Goal: Task Accomplishment & Management: Complete application form

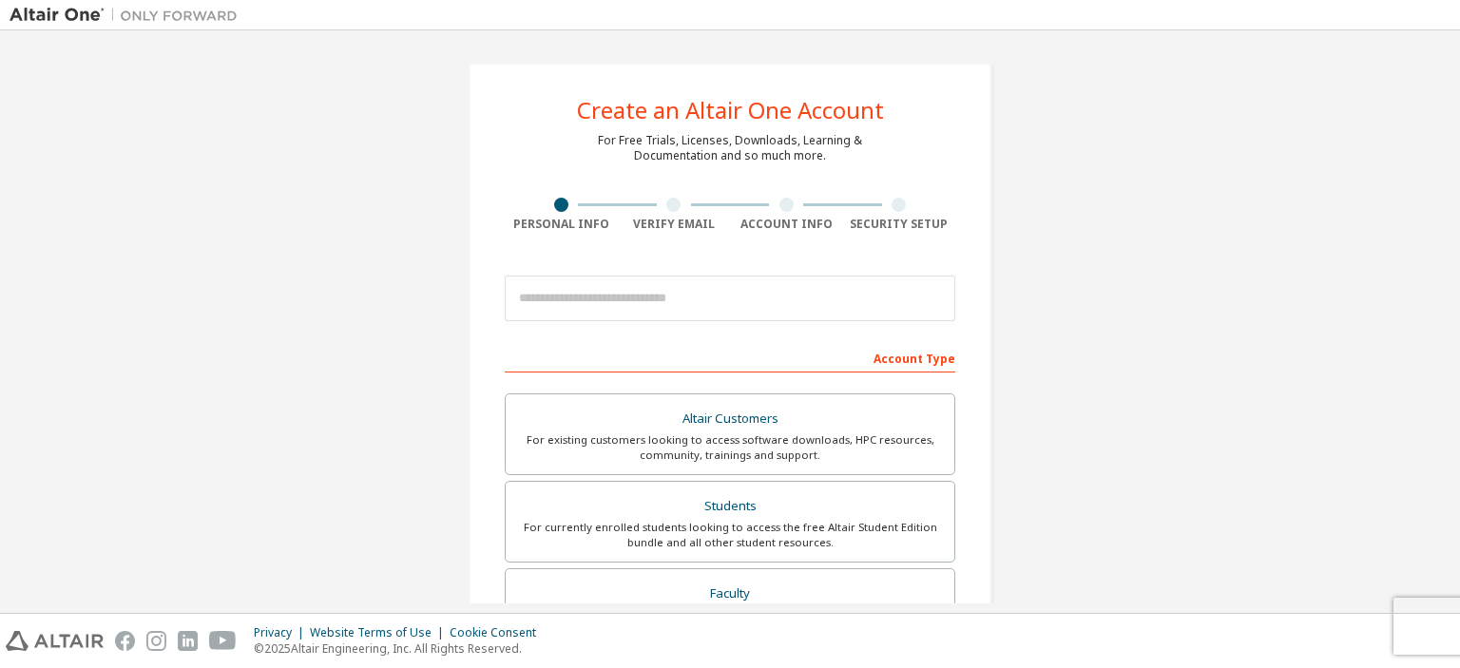
scroll to position [190, 0]
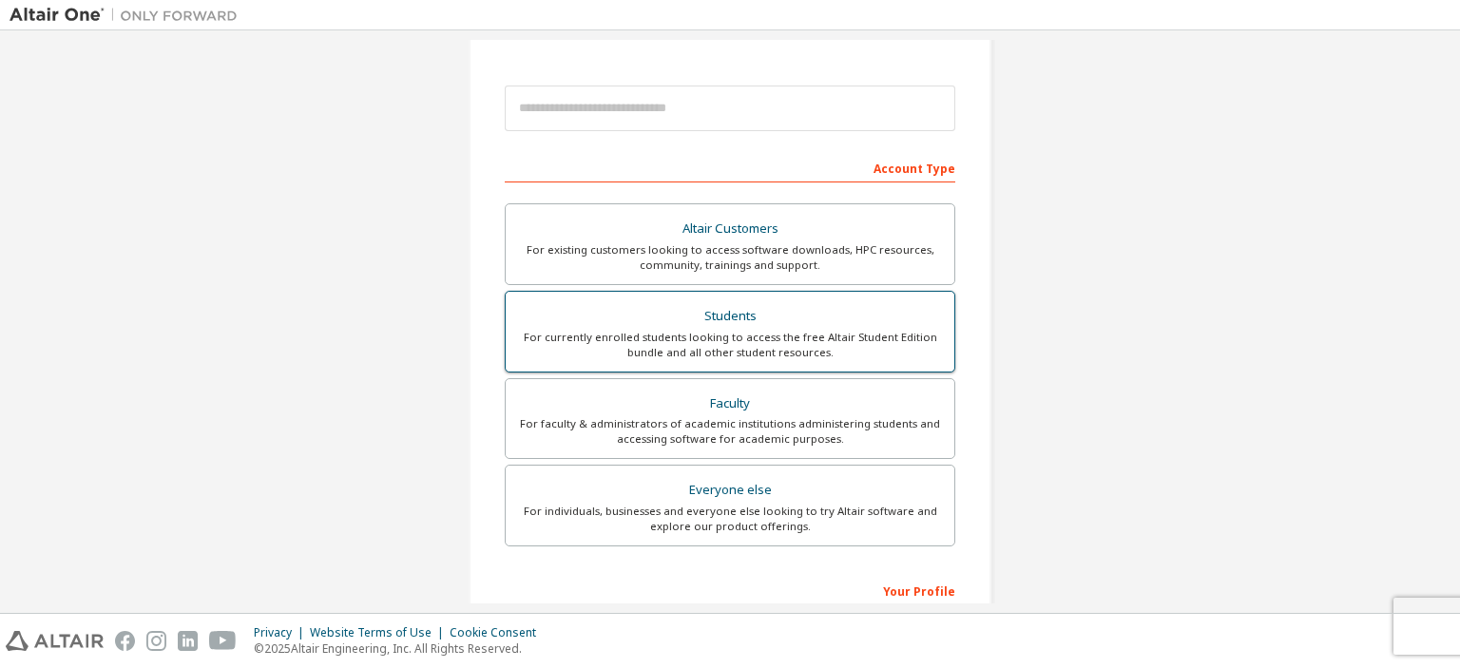
click at [734, 315] on div "Students" at bounding box center [730, 316] width 426 height 27
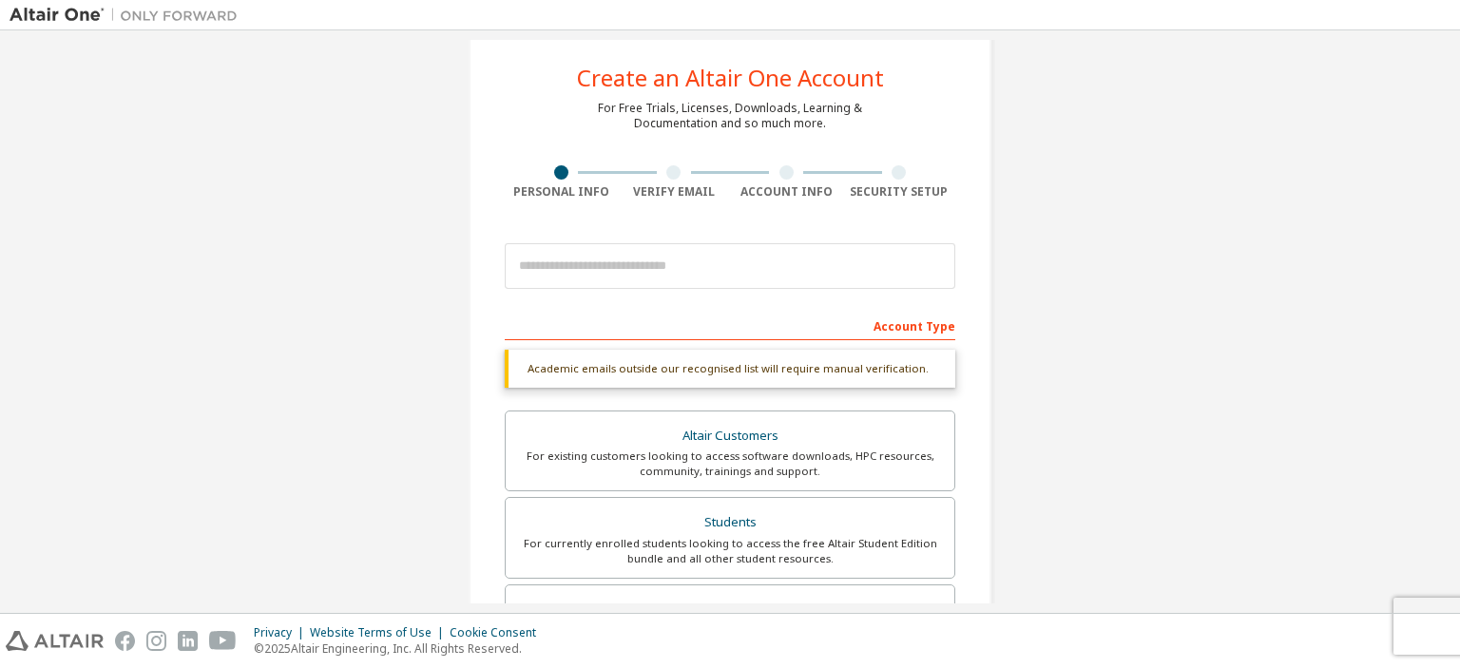
scroll to position [0, 0]
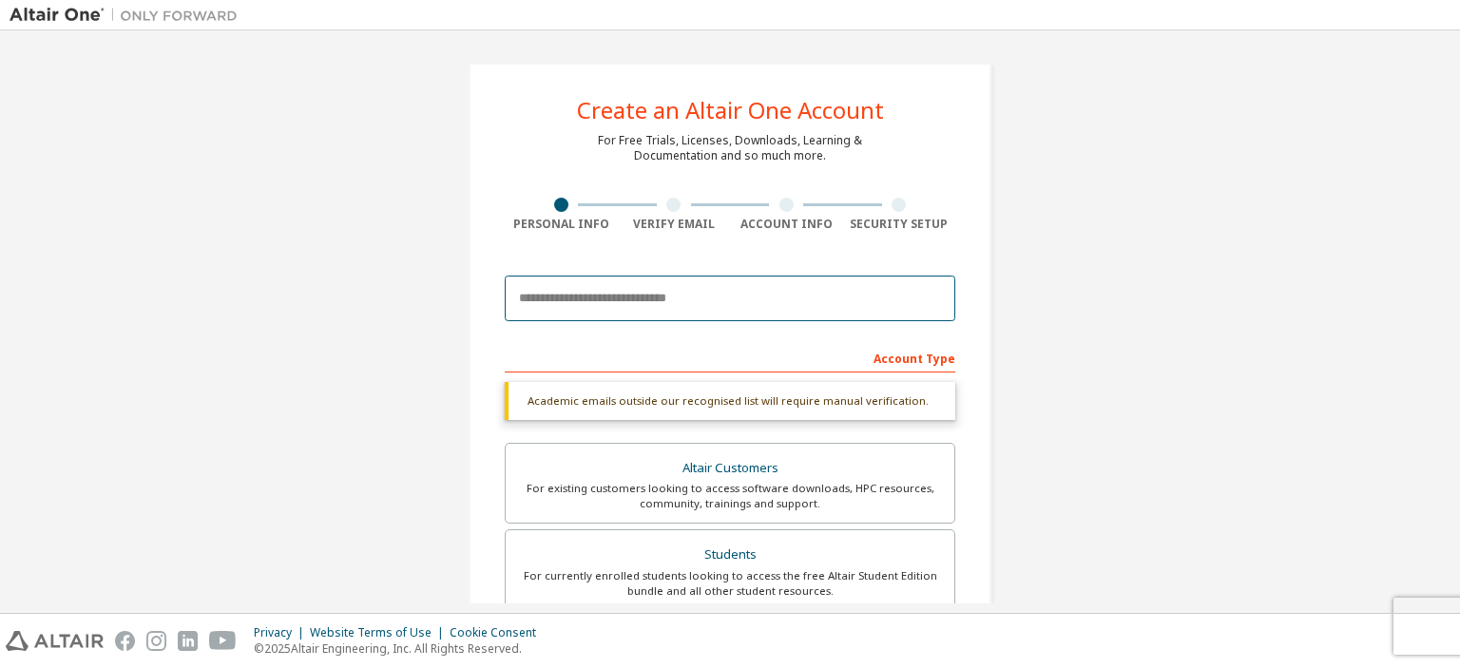
click at [599, 301] on input "email" at bounding box center [730, 299] width 451 height 46
type input "**********"
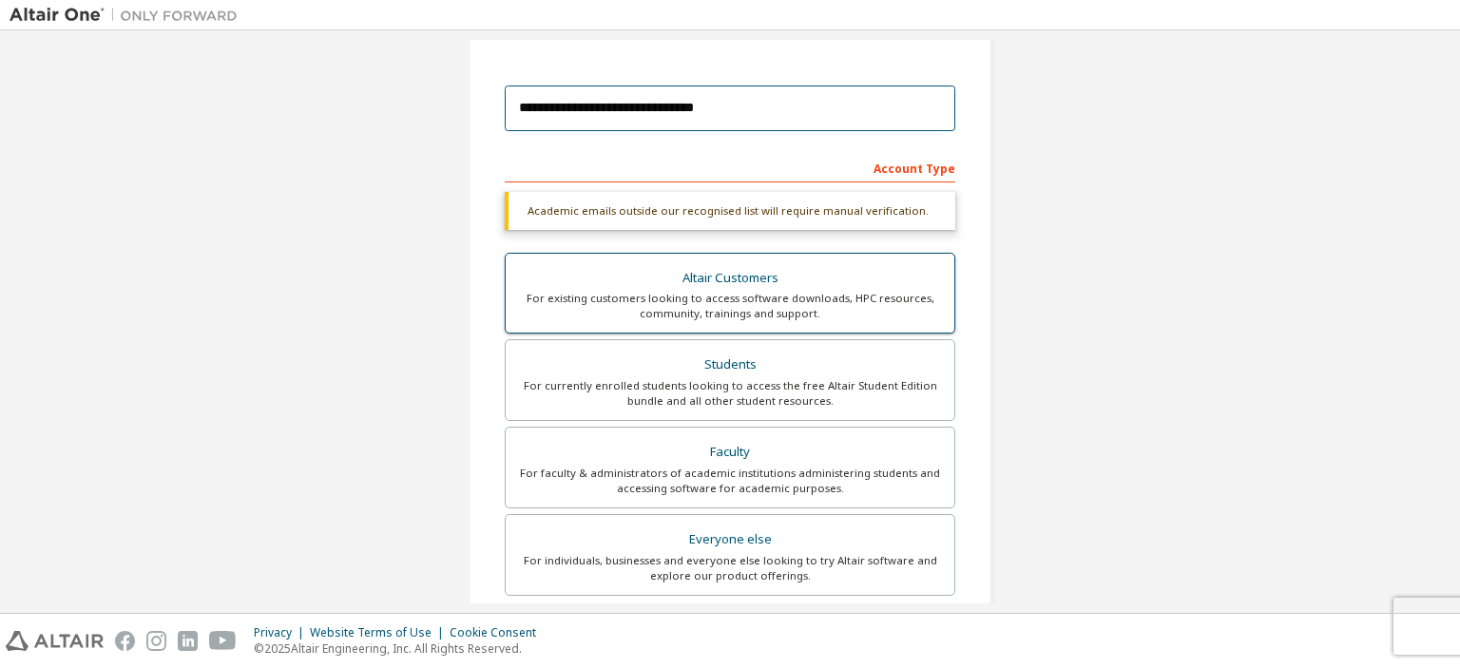
scroll to position [95, 0]
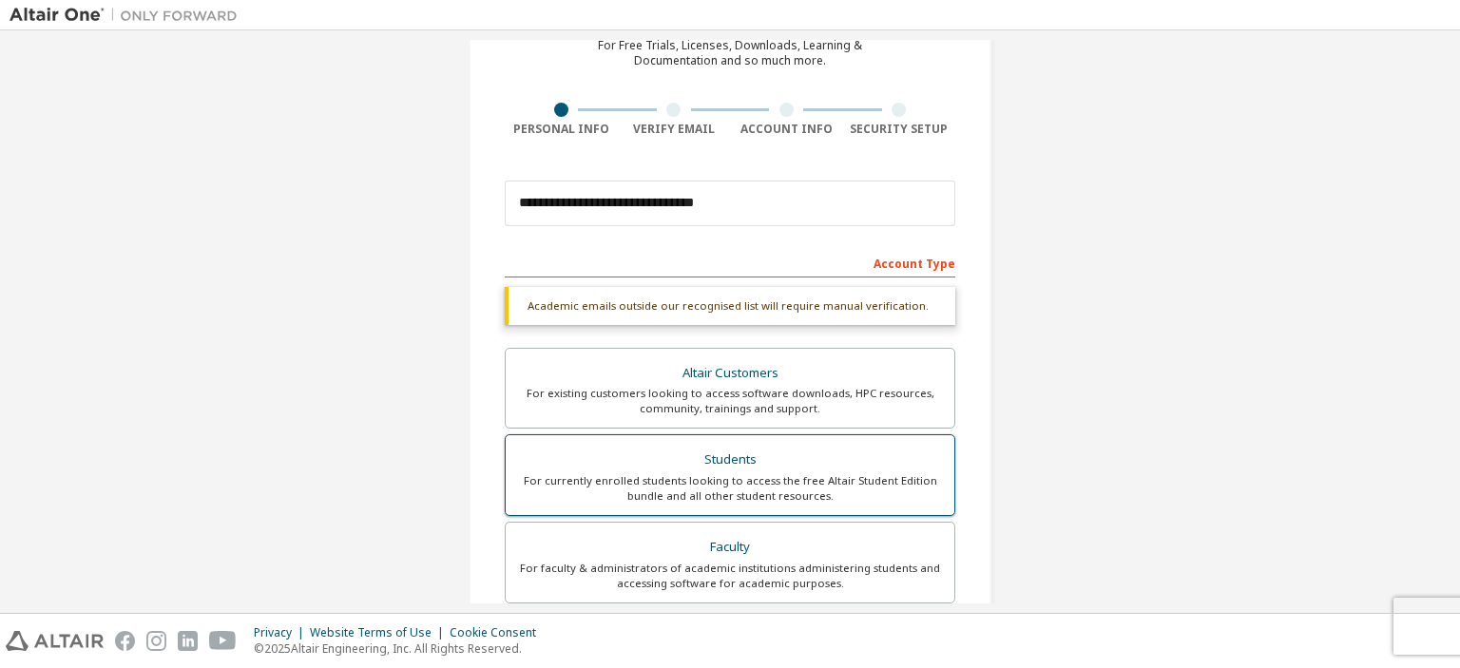
click at [691, 478] on div "For currently enrolled students looking to access the free Altair Student Editi…" at bounding box center [730, 489] width 426 height 30
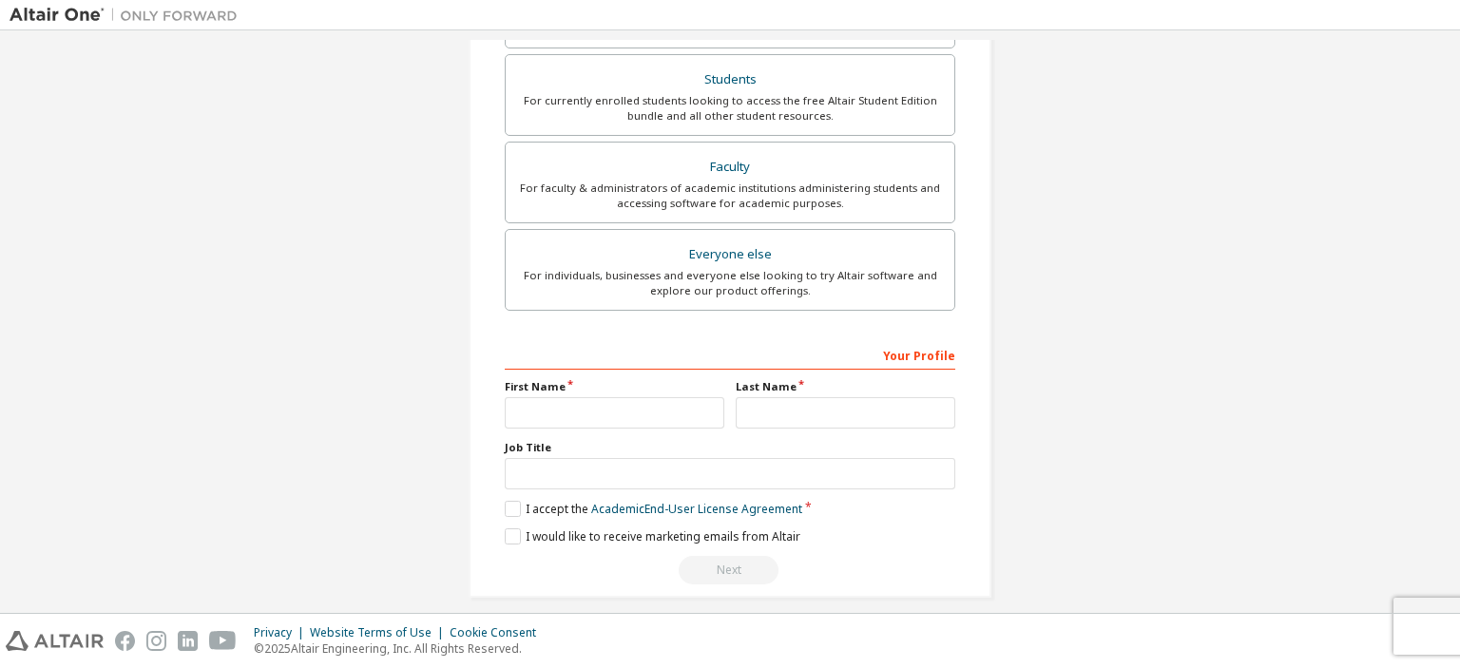
scroll to position [488, 0]
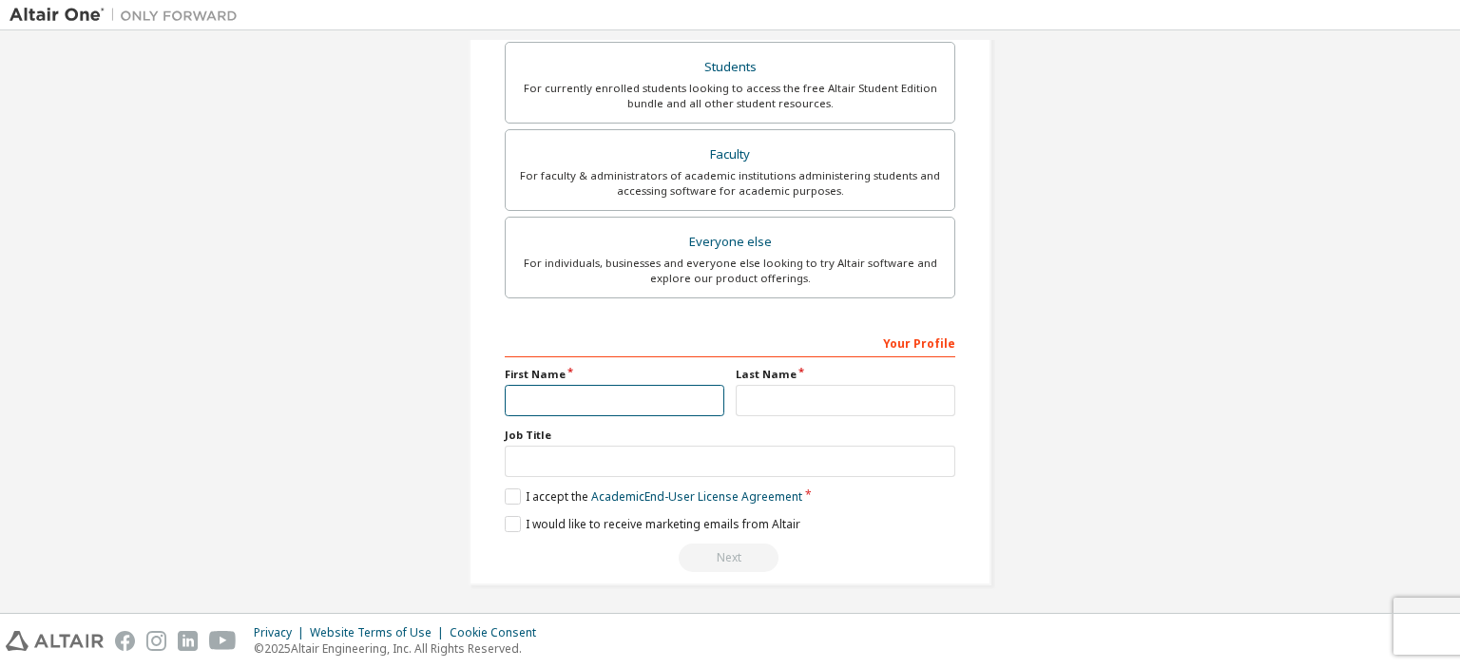
click at [582, 391] on input "text" at bounding box center [615, 400] width 220 height 31
type input "***"
click at [783, 392] on input "text" at bounding box center [846, 400] width 220 height 31
type input "**"
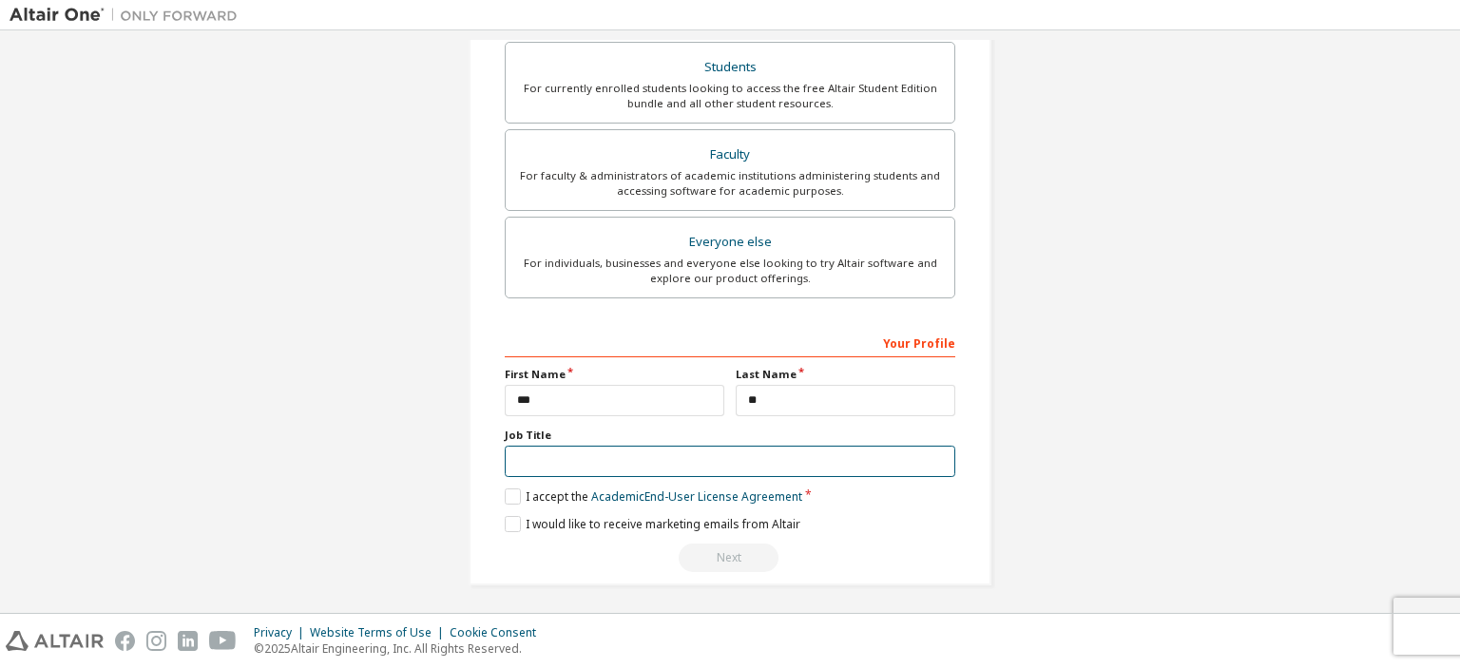
click at [682, 456] on input "text" at bounding box center [730, 461] width 451 height 31
click at [505, 492] on label "I accept the Academic End-User License Agreement" at bounding box center [654, 497] width 298 height 16
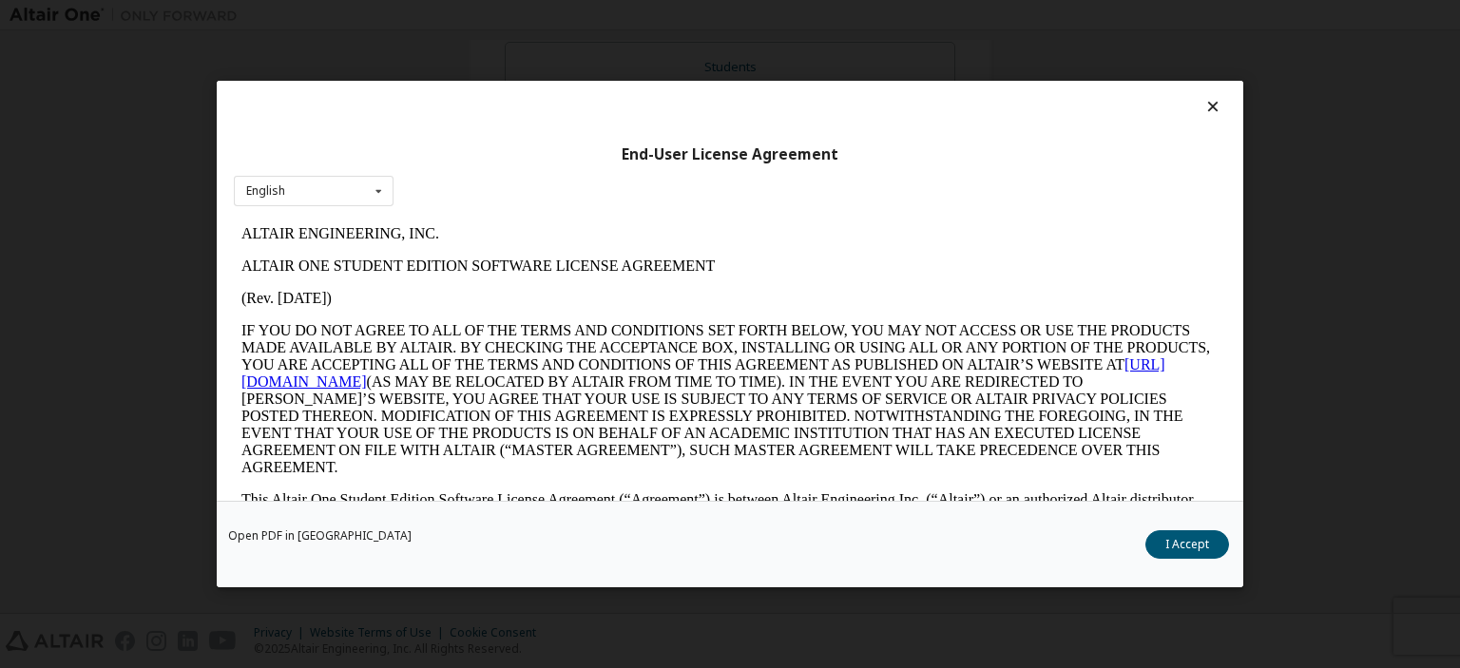
scroll to position [0, 0]
click at [1203, 546] on button "I Accept" at bounding box center [1188, 545] width 84 height 29
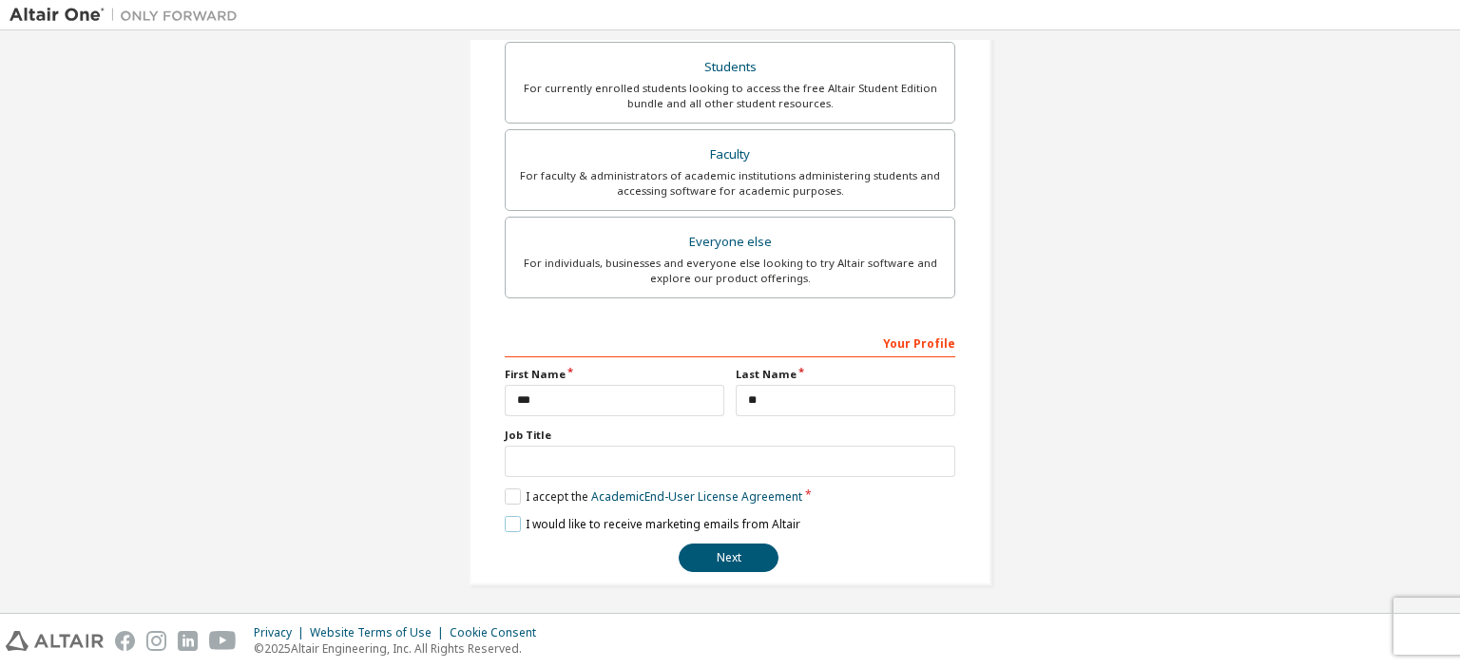
click at [505, 524] on label "I would like to receive marketing emails from Altair" at bounding box center [653, 524] width 296 height 16
click at [544, 455] on input "text" at bounding box center [730, 461] width 451 height 31
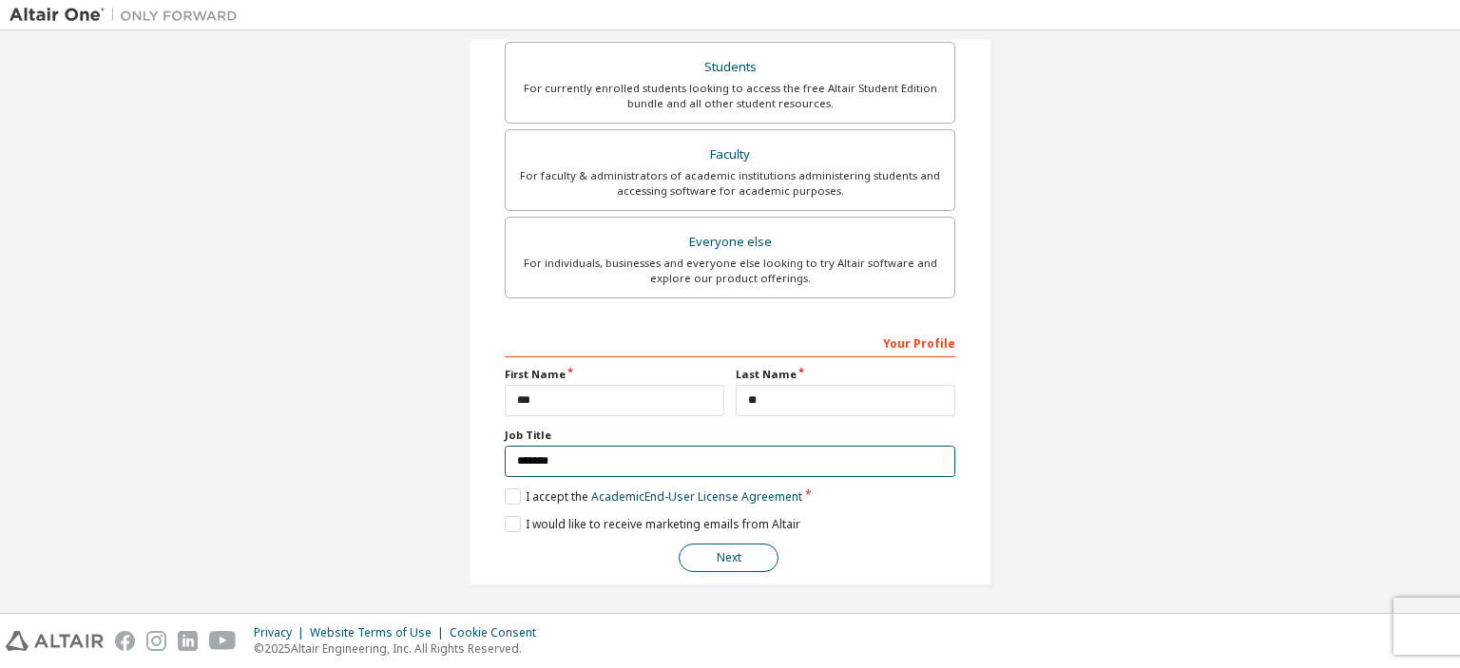
type input "*******"
click at [719, 548] on button "Next" at bounding box center [729, 558] width 100 height 29
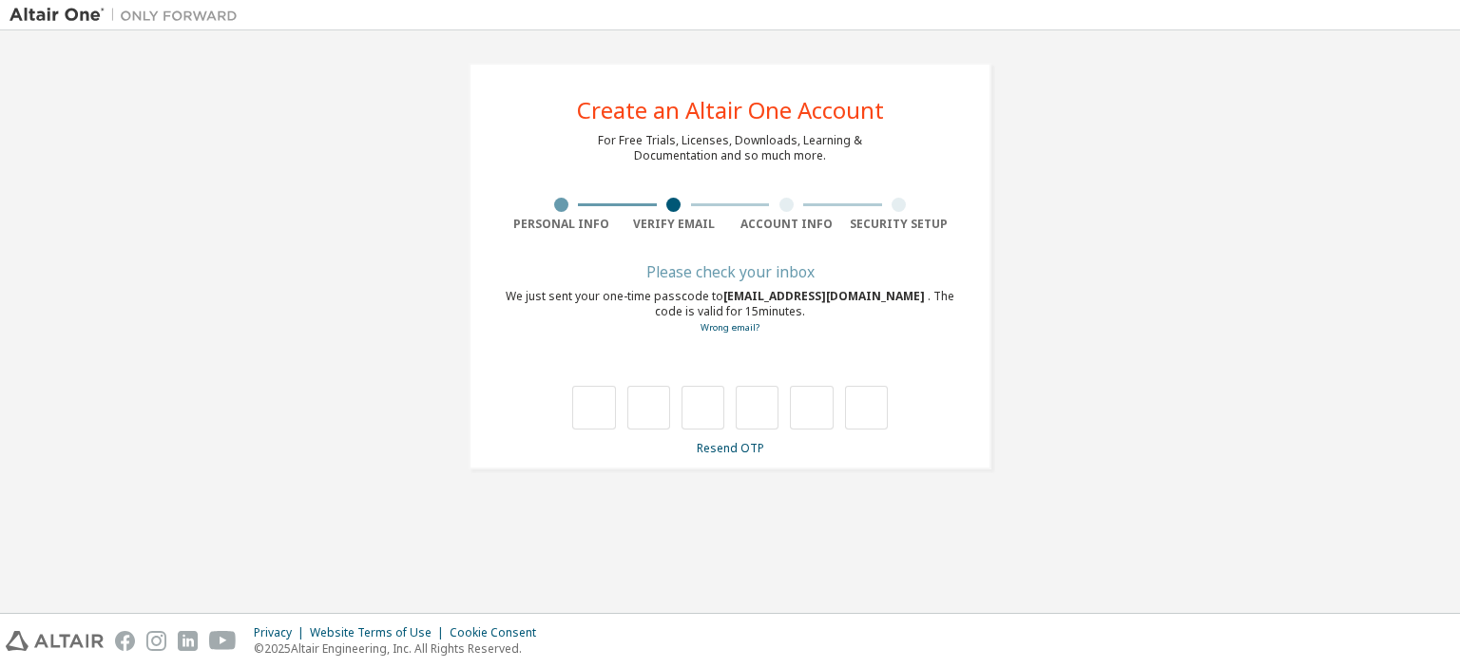
type input "*"
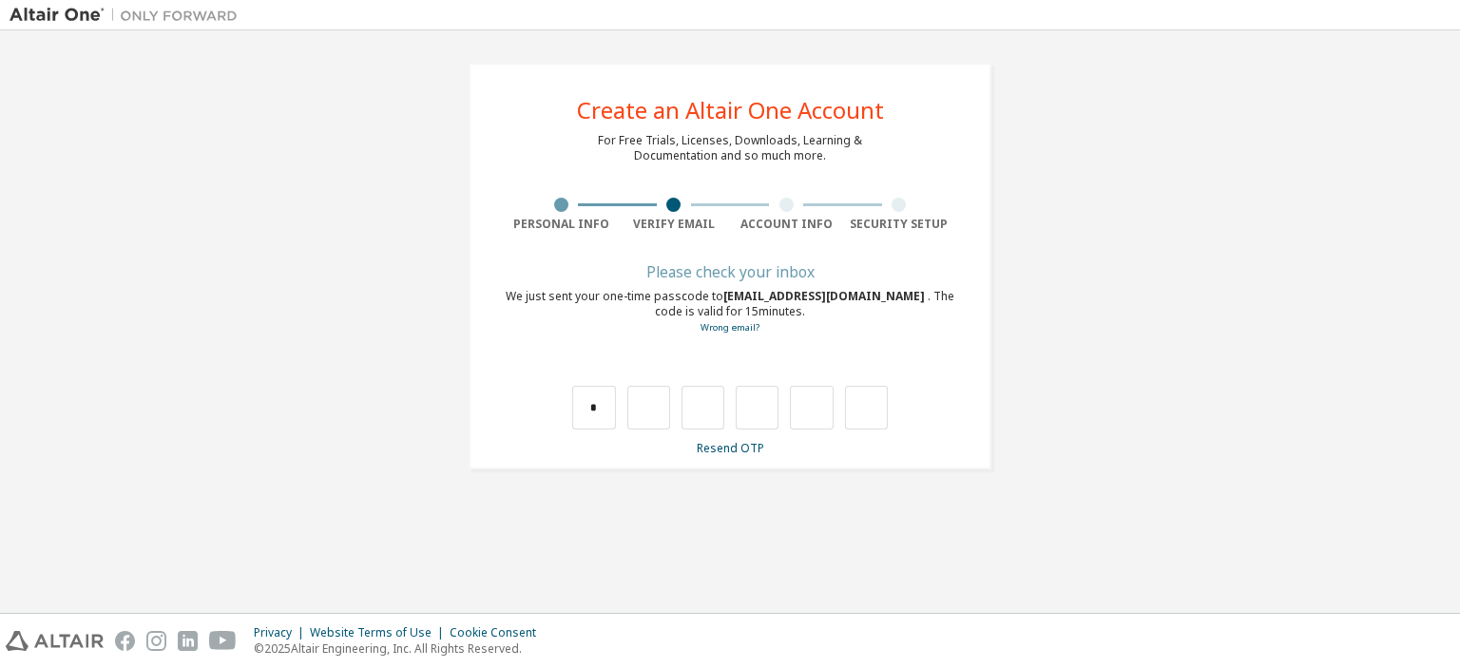
type input "*"
